Goal: Information Seeking & Learning: Check status

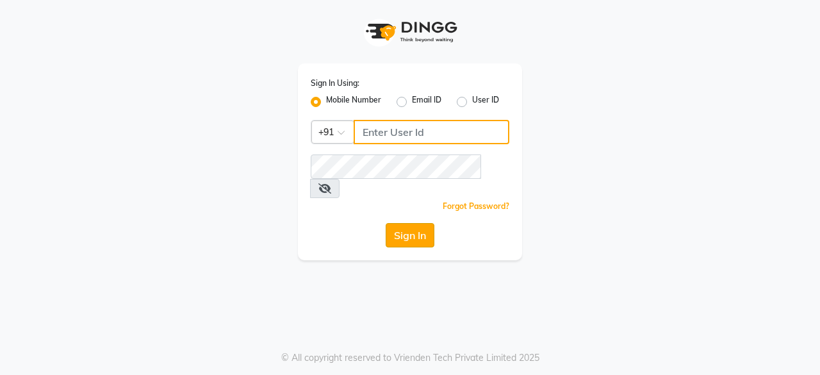
type input "8779795277"
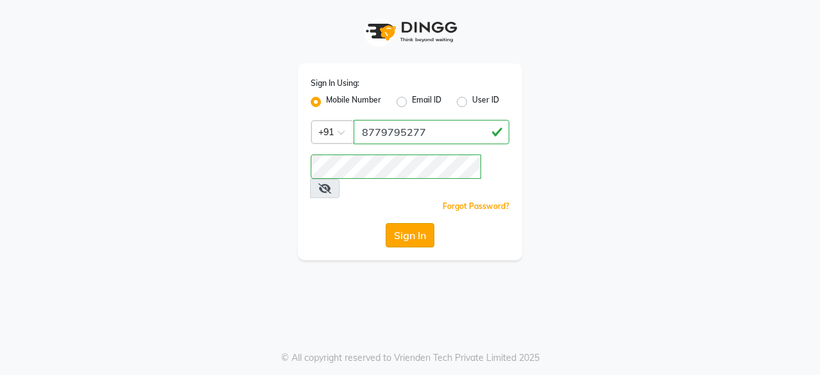
click at [398, 223] on button "Sign In" at bounding box center [410, 235] width 49 height 24
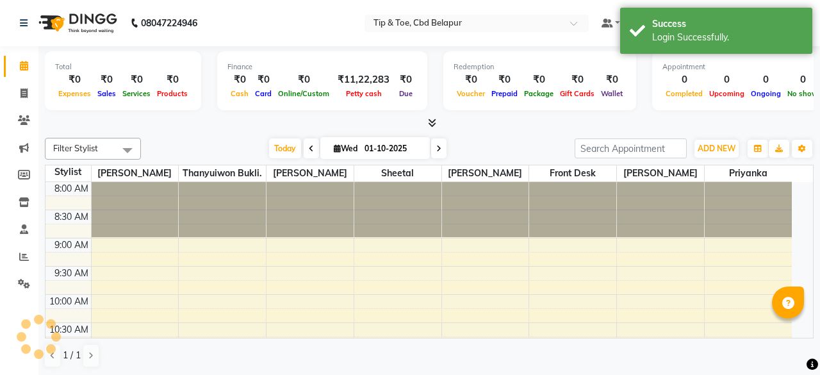
select select "en"
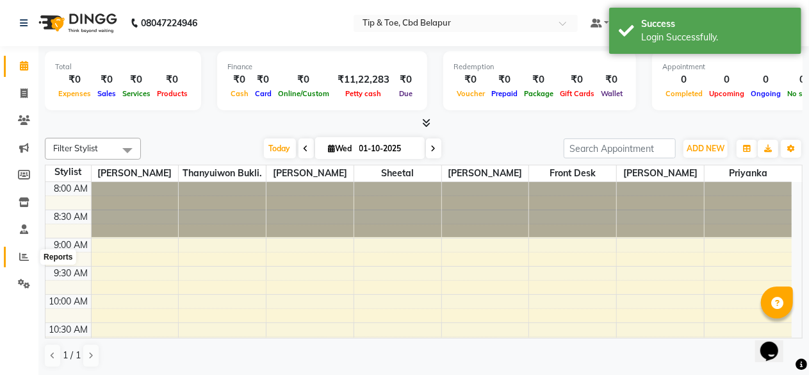
click at [15, 257] on span at bounding box center [24, 257] width 22 height 15
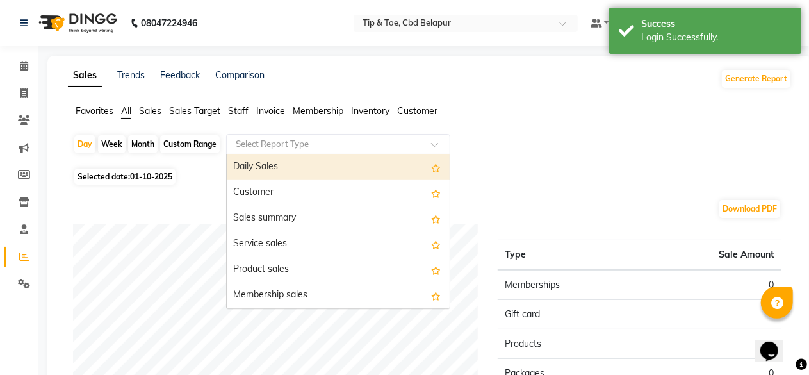
click at [291, 139] on input "text" at bounding box center [325, 144] width 184 height 13
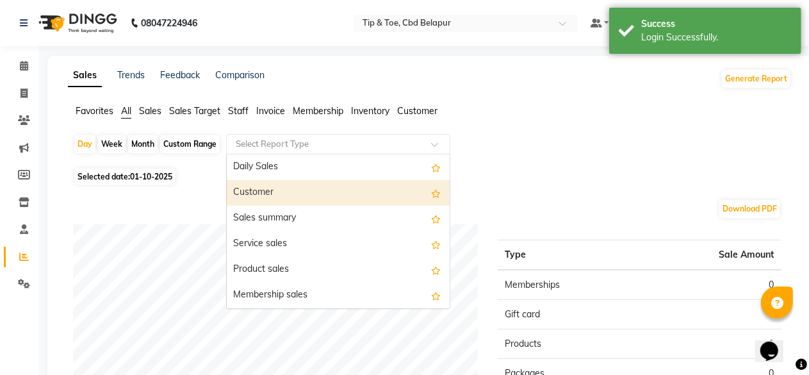
click at [265, 193] on div "Customer" at bounding box center [338, 193] width 223 height 26
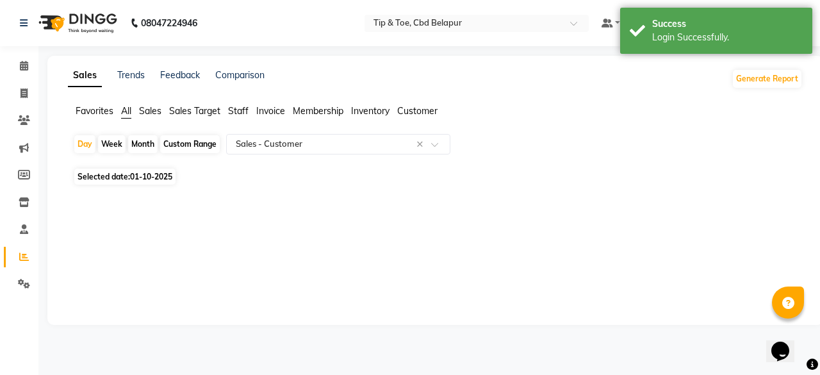
click at [140, 175] on span "01-10-2025" at bounding box center [151, 177] width 42 height 10
select select "10"
select select "2025"
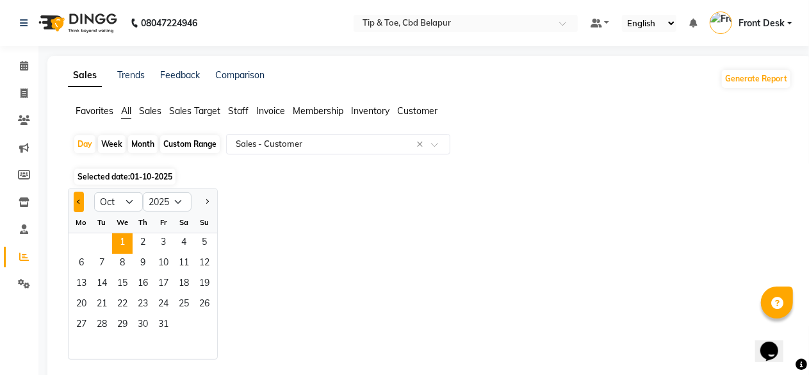
click at [78, 204] on button "Previous month" at bounding box center [79, 202] width 10 height 20
select select "9"
click at [109, 321] on span "30" at bounding box center [102, 325] width 20 height 20
select select "full_report"
select select "csv"
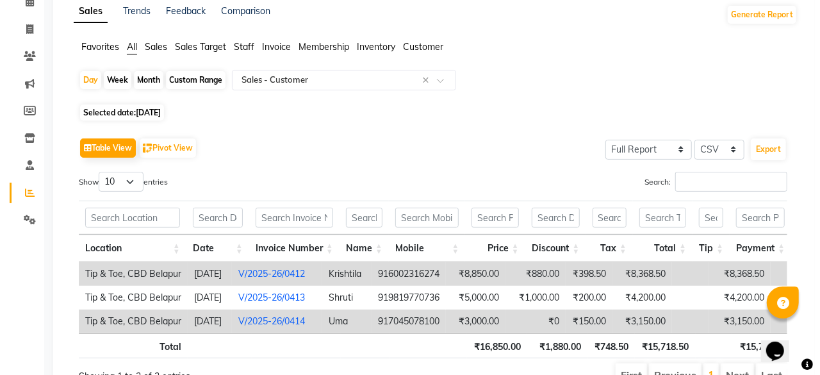
scroll to position [77, 0]
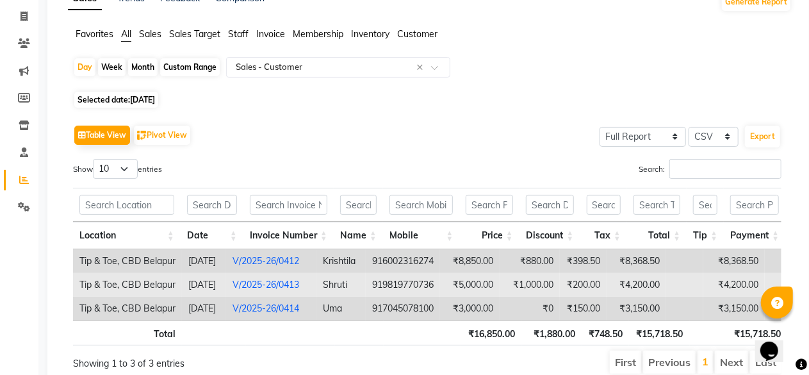
click at [247, 284] on td "V/2025-26/0413" at bounding box center [271, 285] width 90 height 24
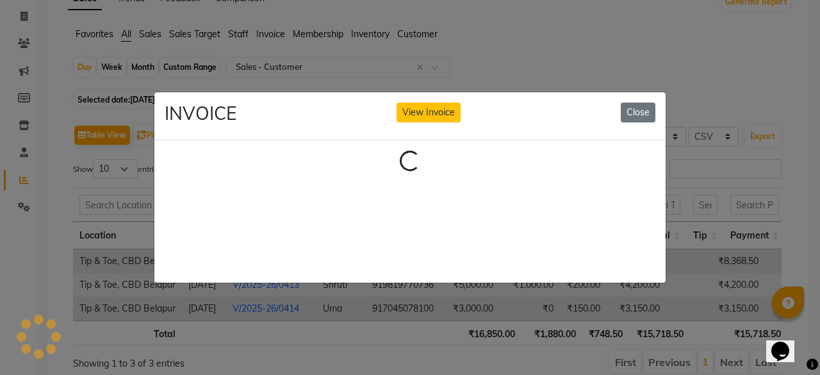
click at [247, 284] on ngb-modal-window "INVOICE View Invoice Close Loading..." at bounding box center [410, 187] width 820 height 375
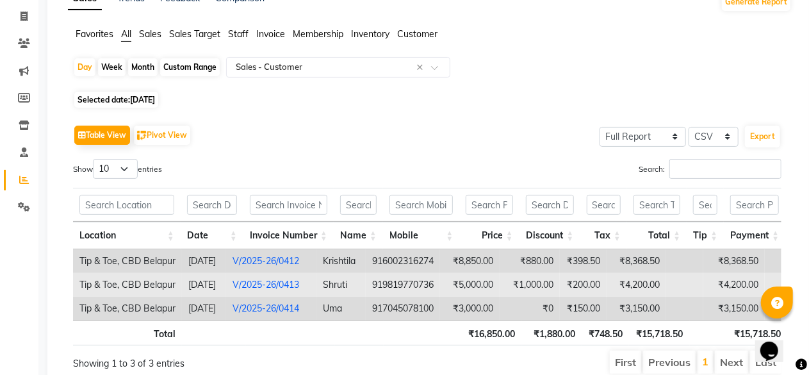
click at [247, 284] on td "V/2025-26/0413" at bounding box center [271, 285] width 90 height 24
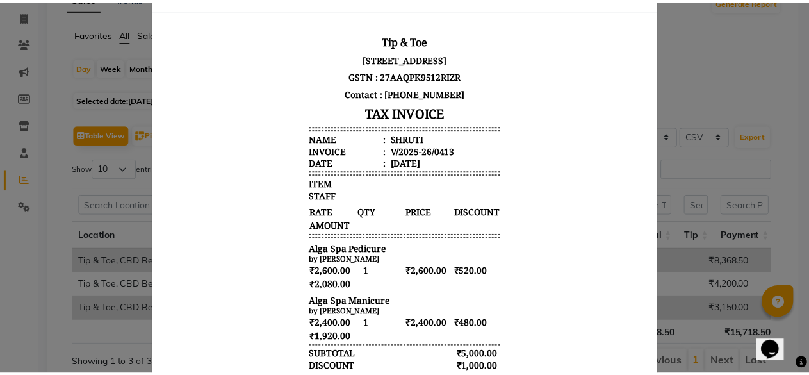
scroll to position [0, 0]
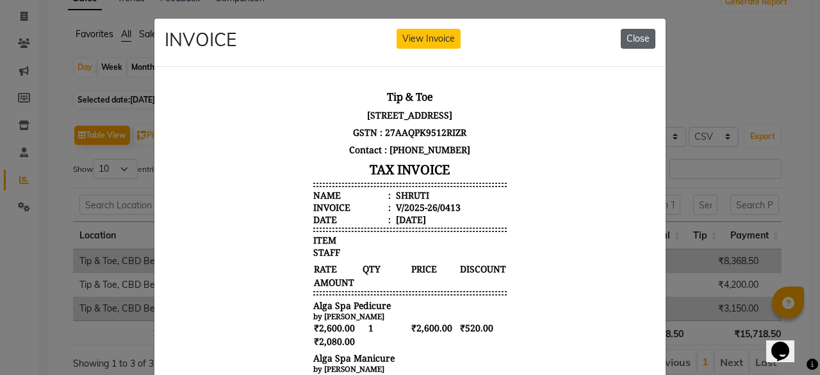
click at [632, 40] on button "Close" at bounding box center [638, 39] width 35 height 20
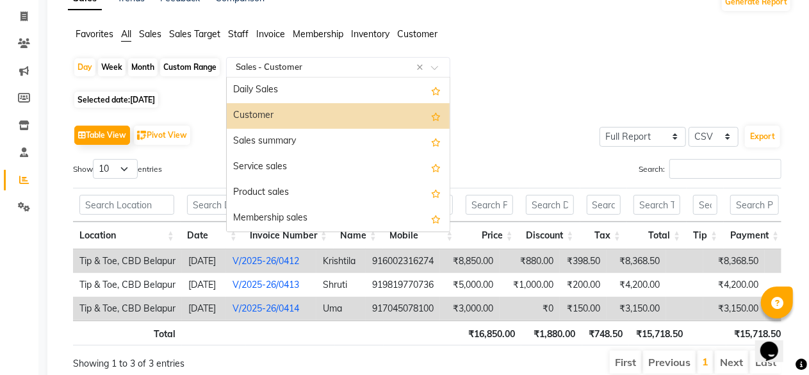
click at [306, 60] on div "Select Report Type × Sales - Customer ×" at bounding box center [338, 67] width 224 height 20
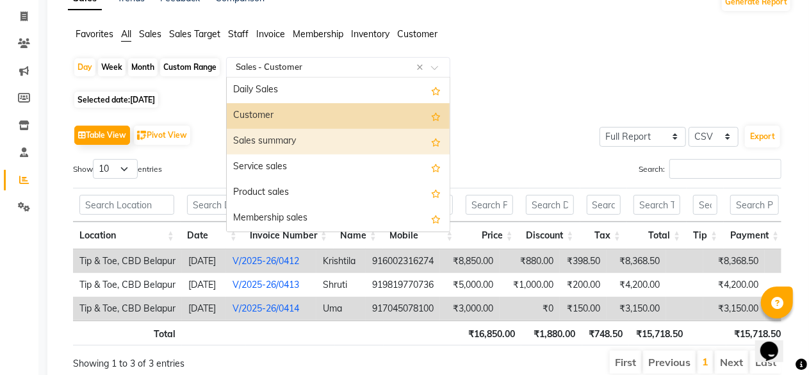
click at [273, 140] on div "Sales summary" at bounding box center [338, 142] width 223 height 26
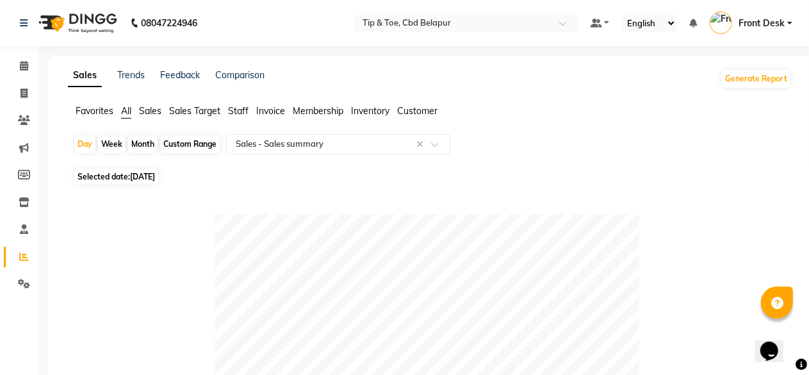
click at [124, 110] on span "All" at bounding box center [126, 111] width 10 height 12
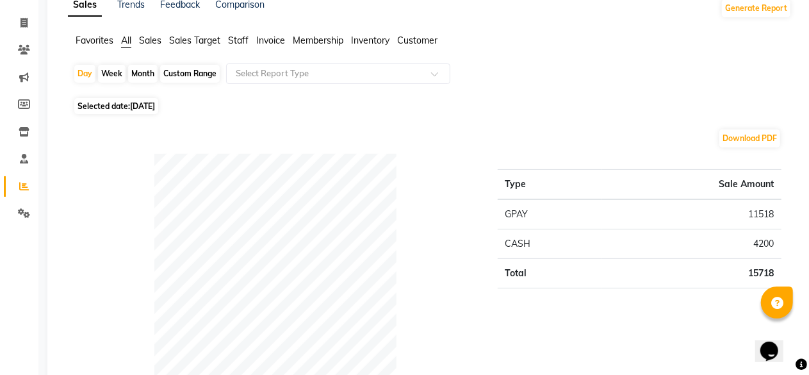
scroll to position [77, 0]
